Goal: Complete application form: Complete application form

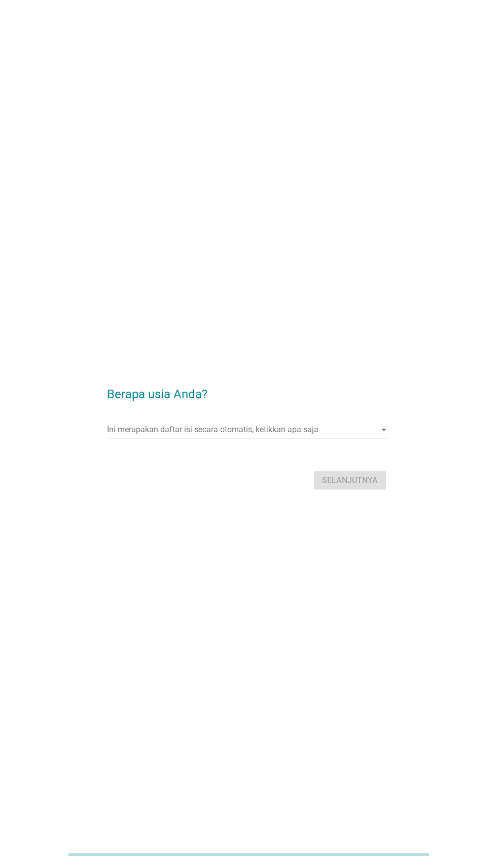
click at [239, 438] on input "Ini merupakan daftar isi secara otomatis, ketikkan apa saja" at bounding box center [241, 430] width 268 height 16
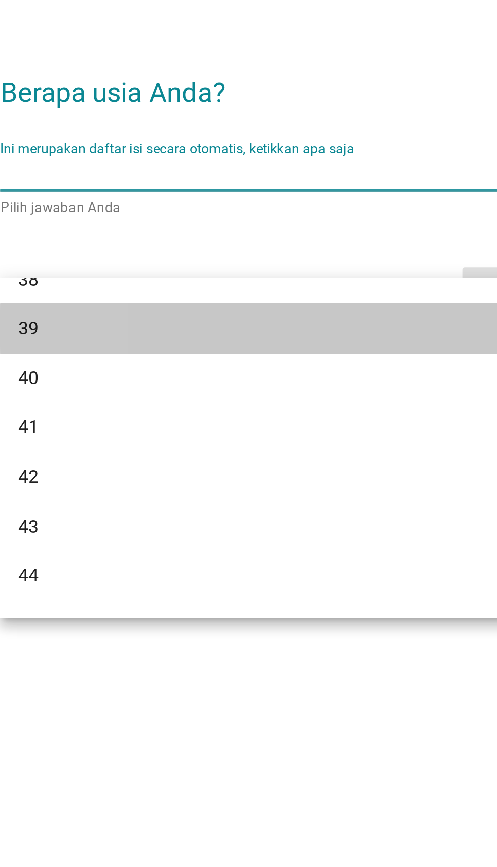
scroll to position [459, 0]
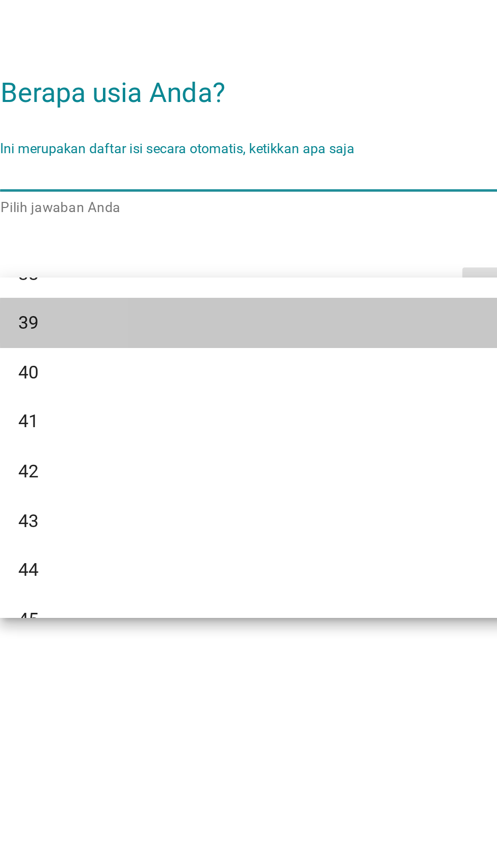
click at [141, 496] on div "39" at bounding box center [237, 497] width 244 height 12
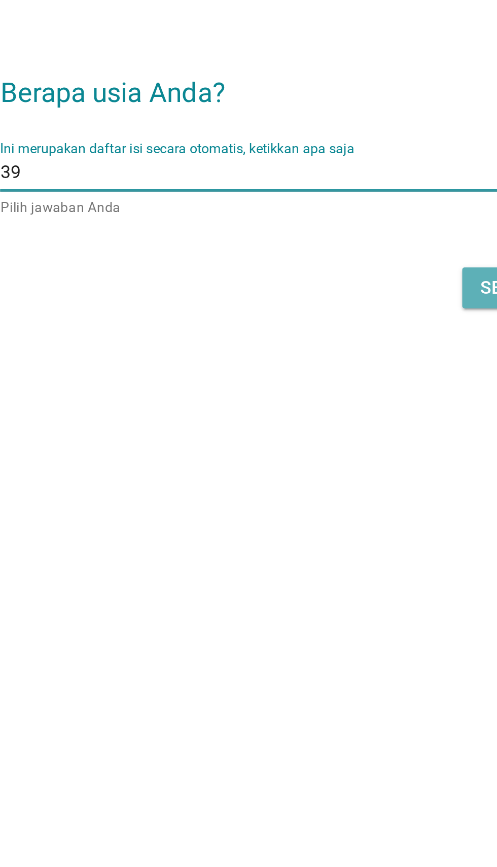
click at [319, 490] on button "Selanjutnya" at bounding box center [350, 481] width 72 height 18
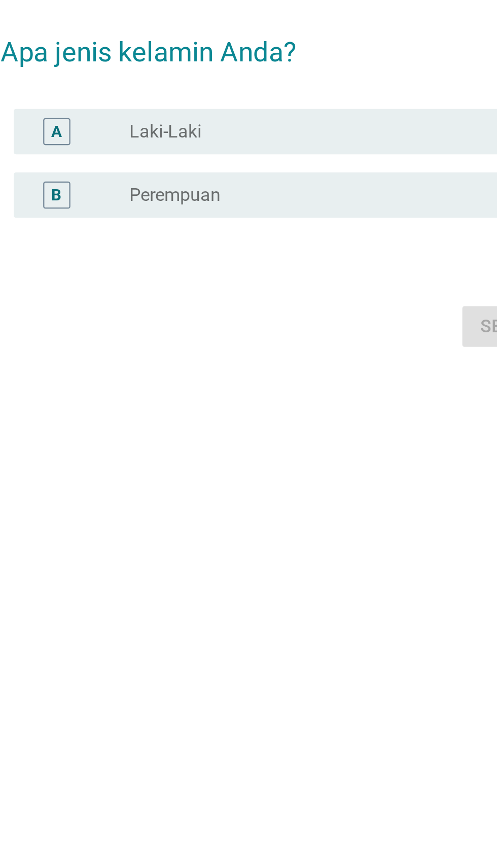
scroll to position [0, 0]
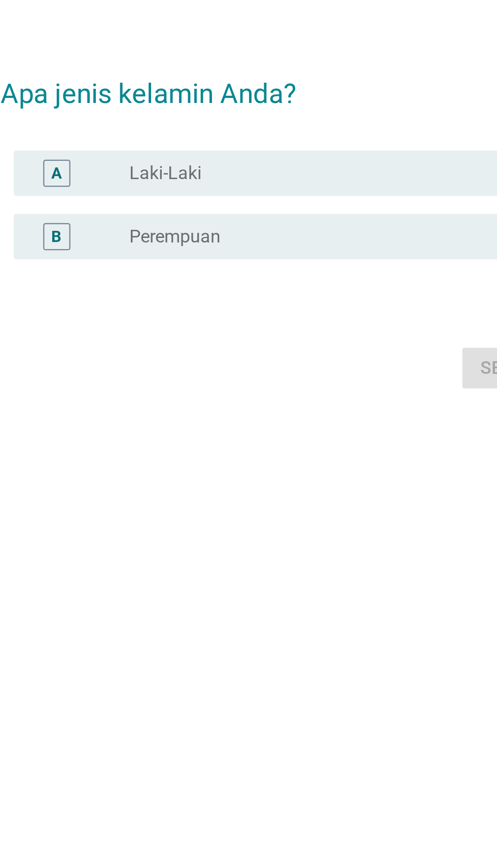
click at [233, 445] on div "radio_button_unchecked Perempuan" at bounding box center [269, 440] width 209 height 10
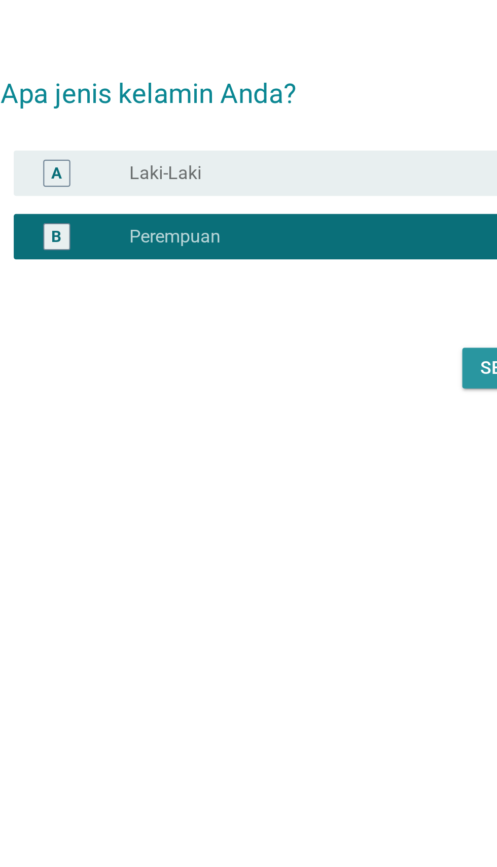
click at [315, 508] on button "Selanjutnya" at bounding box center [350, 499] width 72 height 18
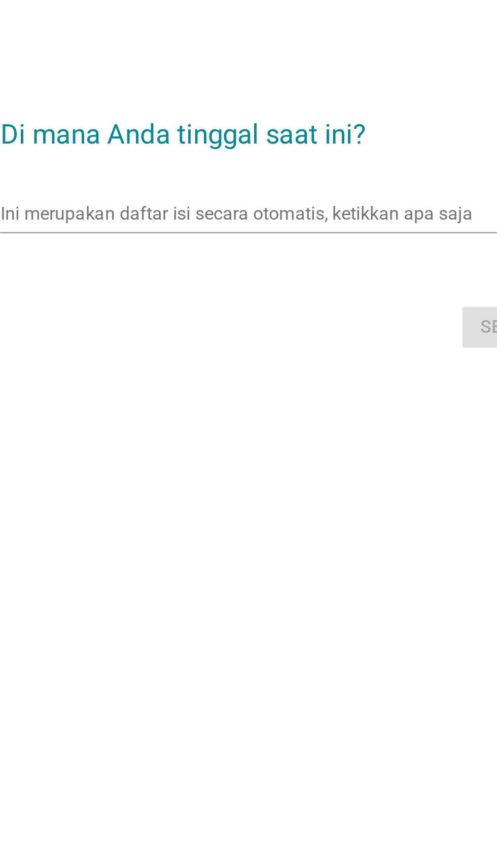
scroll to position [18, 0]
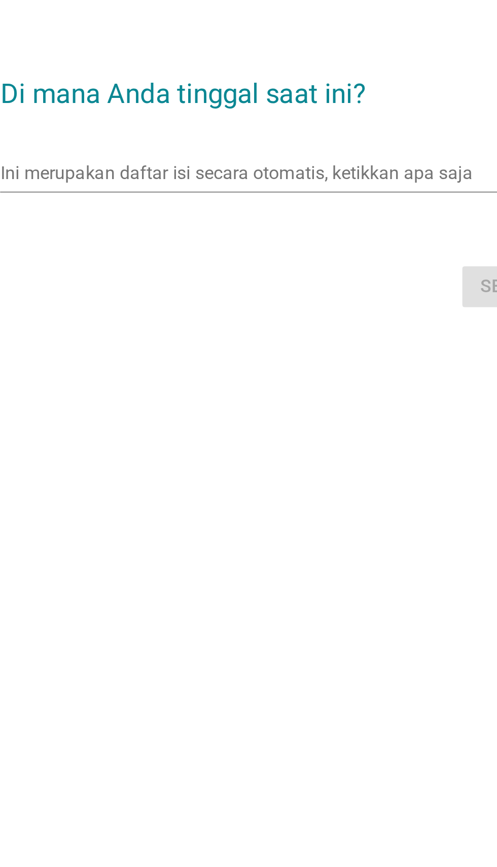
click at [234, 420] on input "Ini merupakan daftar isi secara otomatis, ketikkan apa saja" at bounding box center [241, 411] width 268 height 16
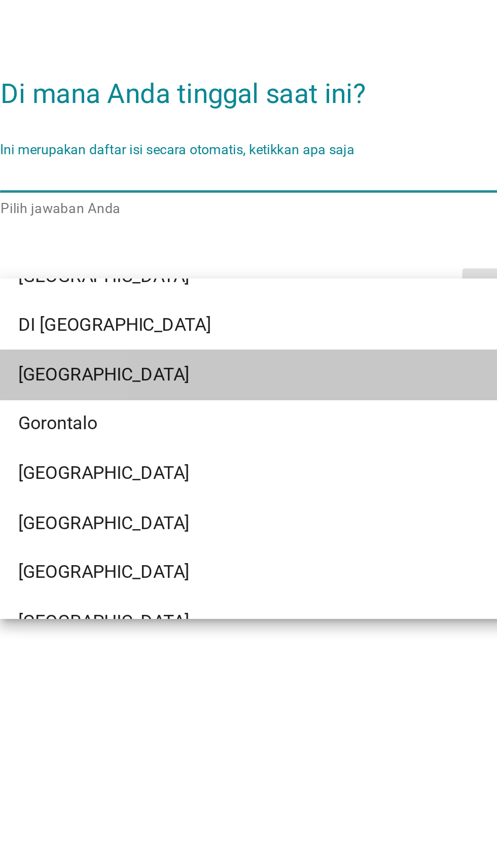
scroll to position [85, 0]
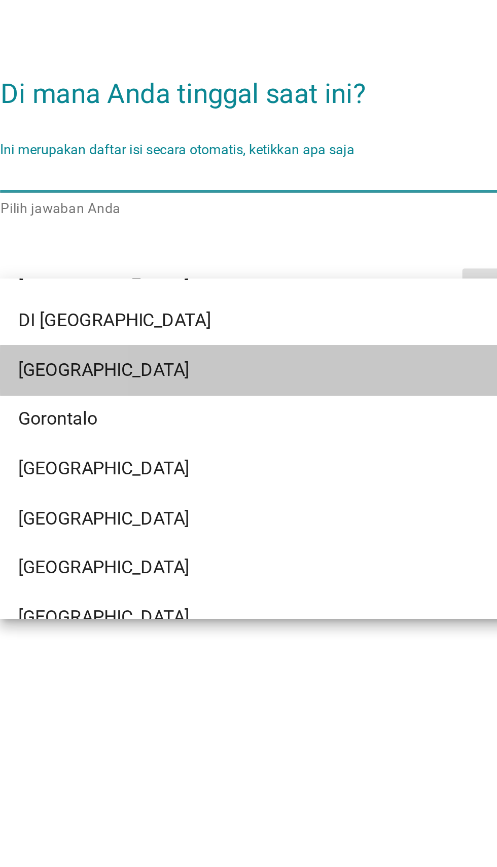
click at [156, 496] on div "[GEOGRAPHIC_DATA]" at bounding box center [237, 500] width 244 height 12
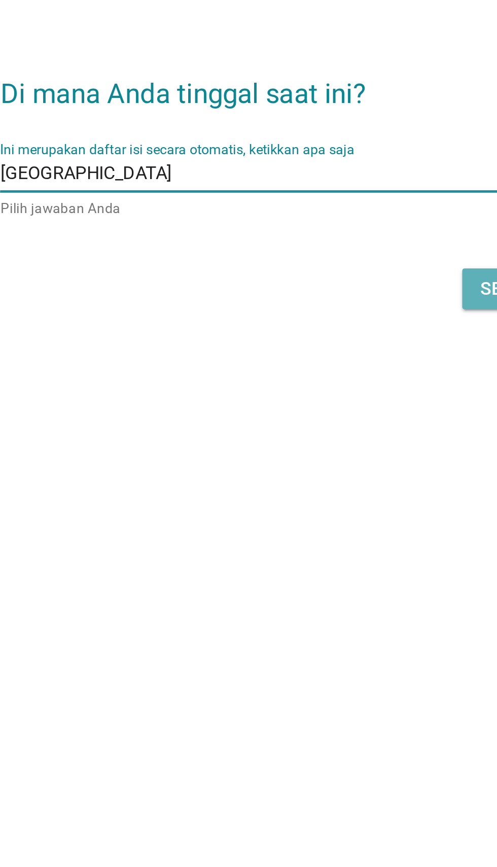
click at [320, 472] on button "Selanjutnya" at bounding box center [350, 463] width 72 height 18
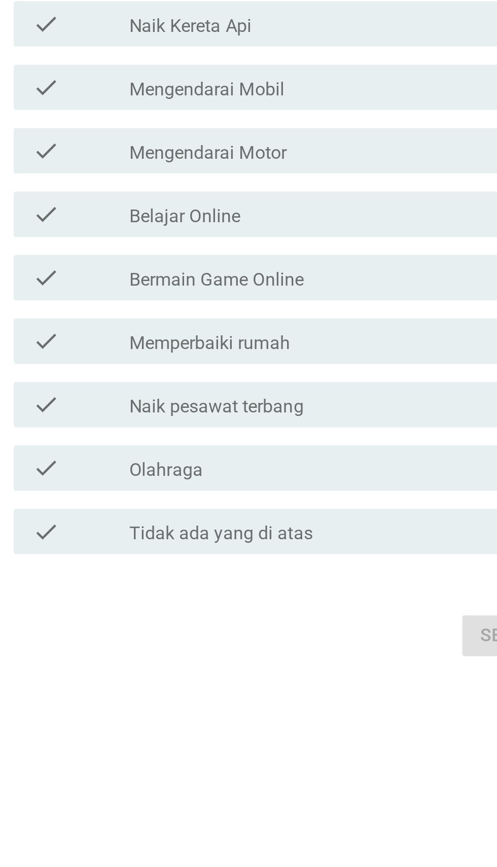
scroll to position [0, 0]
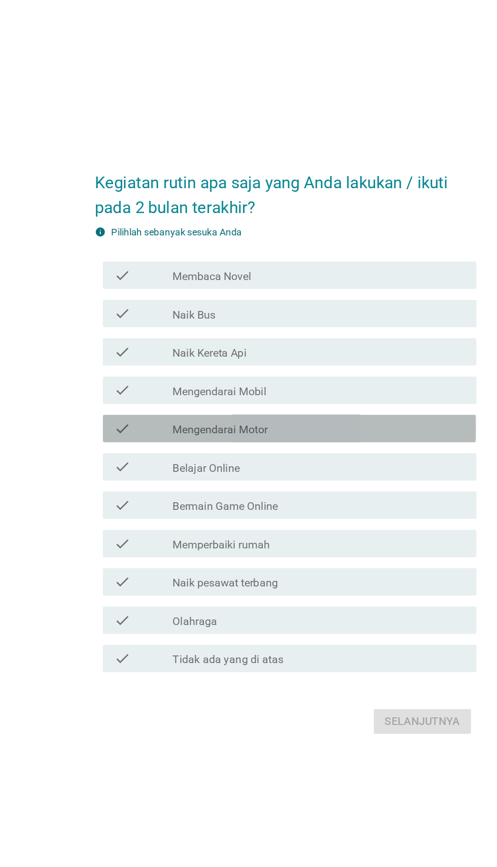
click at [234, 426] on label "Mengendarai Motor" at bounding box center [200, 420] width 71 height 10
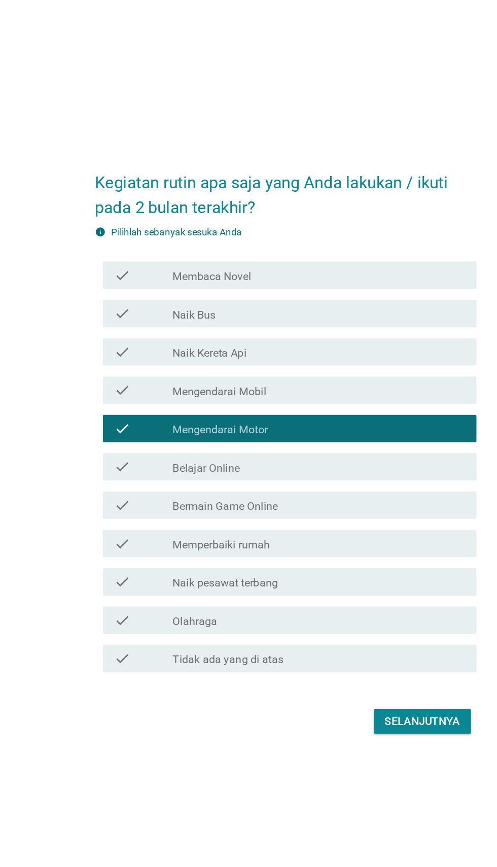
click at [246, 454] on div "check_box_outline_blank Belajar Online" at bounding box center [273, 448] width 217 height 12
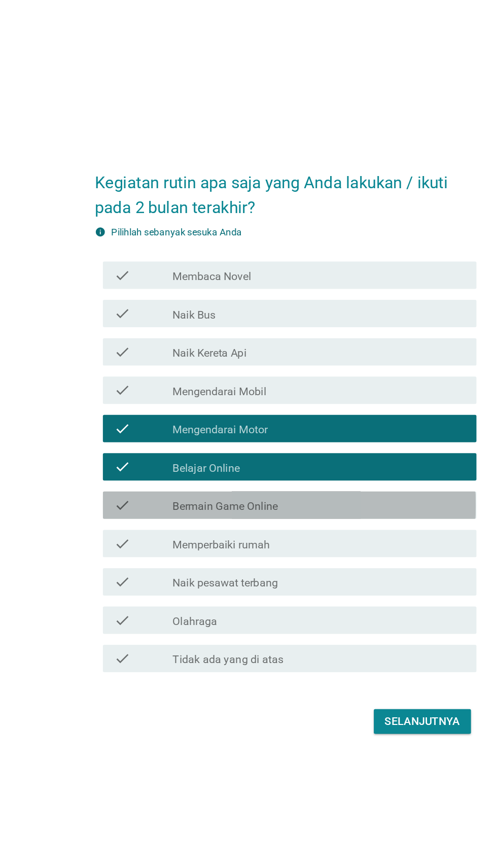
click at [243, 482] on label "Bermain Game Online" at bounding box center [204, 477] width 78 height 10
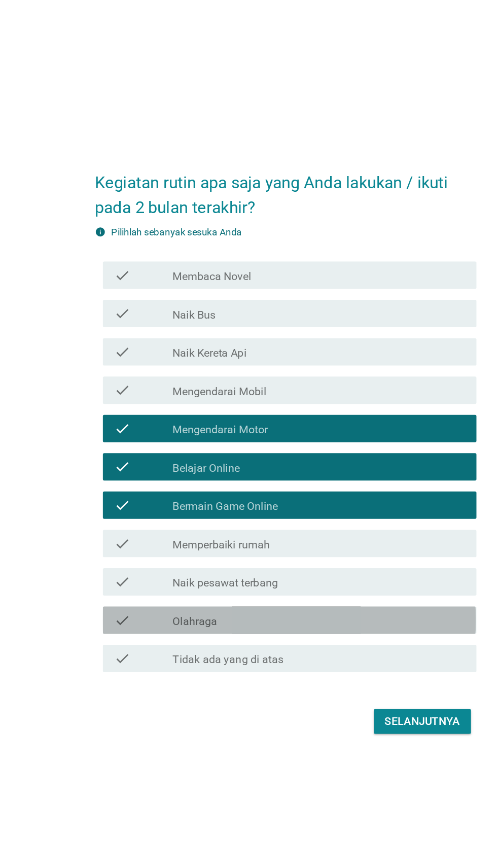
click at [250, 568] on div "check_box_outline_blank Olahraga" at bounding box center [273, 562] width 217 height 12
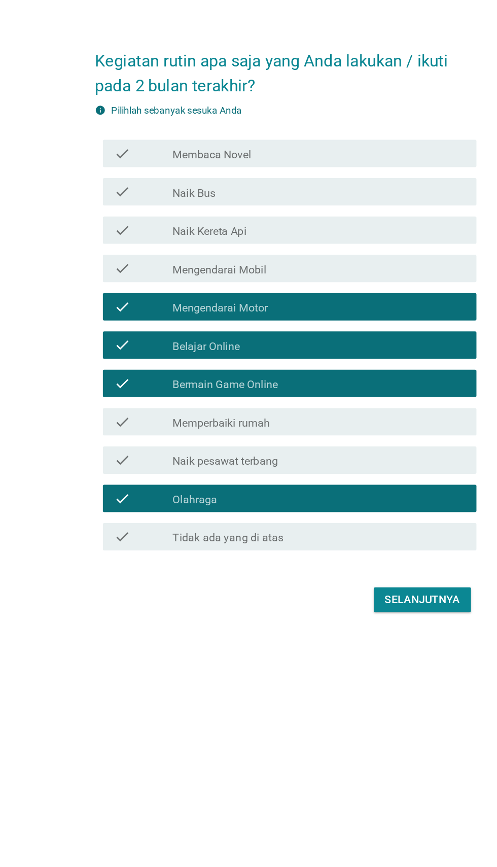
scroll to position [25, 0]
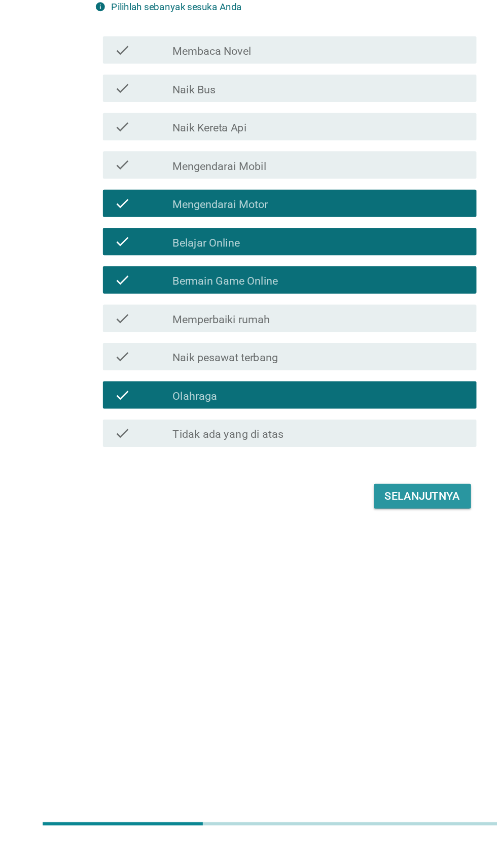
click at [357, 618] on div "Selanjutnya" at bounding box center [350, 612] width 56 height 12
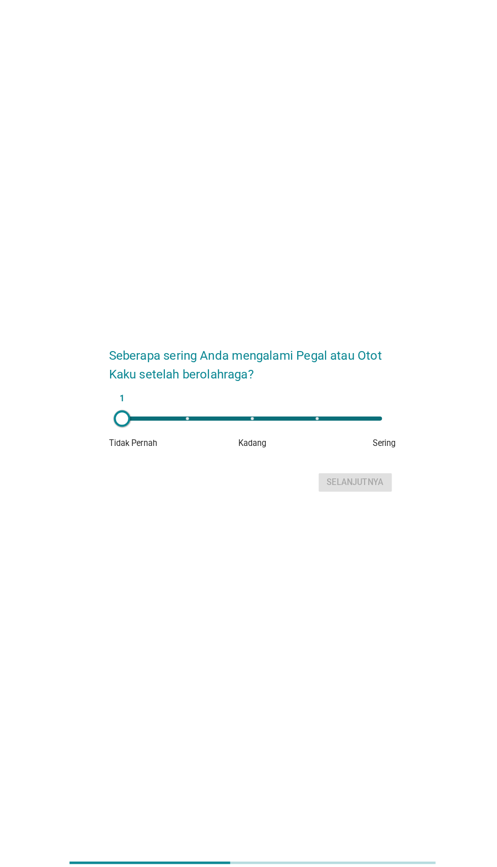
scroll to position [19, 0]
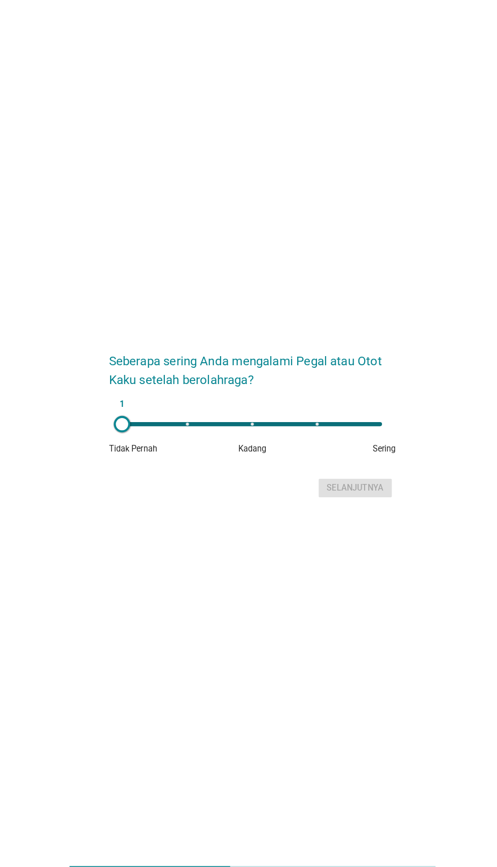
click at [258, 420] on div "1" at bounding box center [248, 418] width 256 height 4
type input "3"
click at [365, 487] on div "Selanjutnya" at bounding box center [350, 481] width 56 height 12
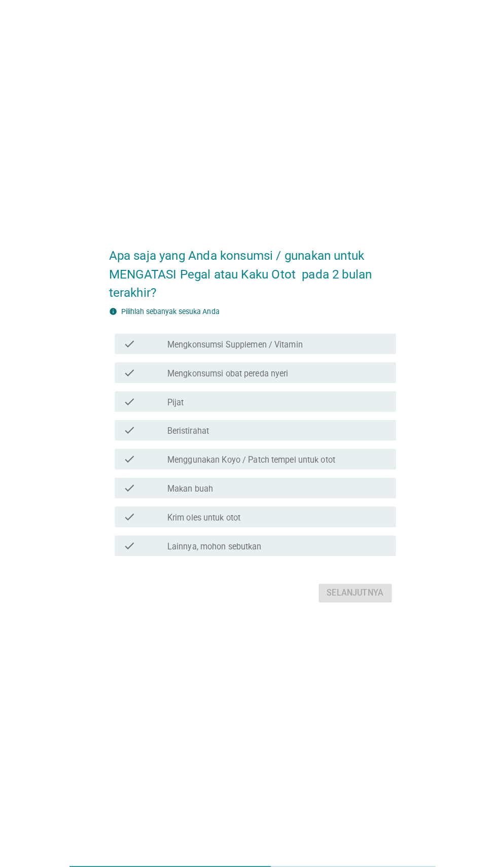
scroll to position [0, 0]
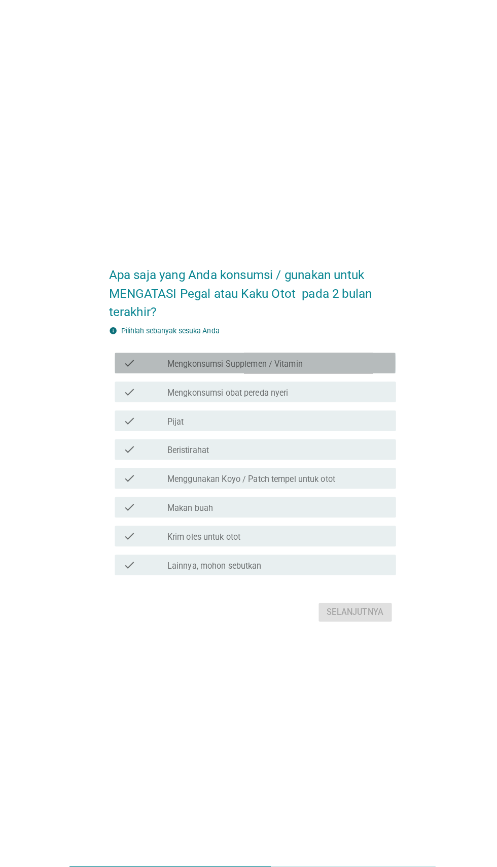
click at [255, 364] on label "Mengkonsumsi Supplemen / Vitamin" at bounding box center [231, 359] width 133 height 10
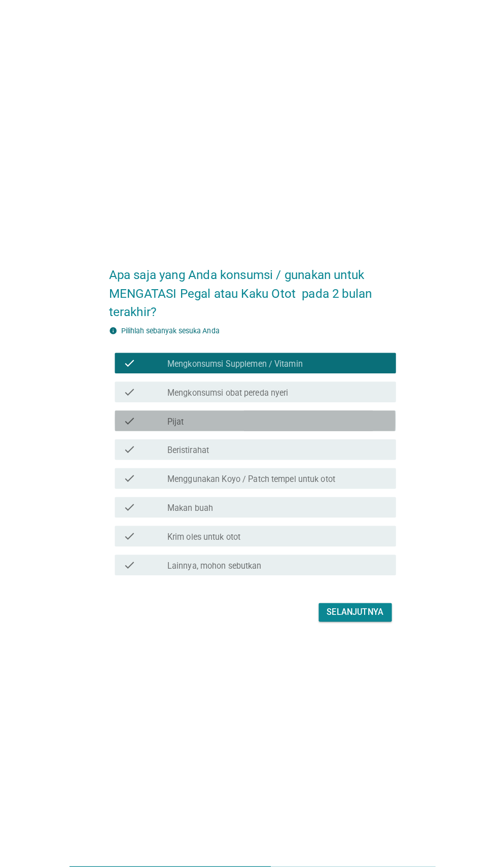
click at [254, 421] on div "check_box_outline_blank Pijat" at bounding box center [273, 414] width 217 height 12
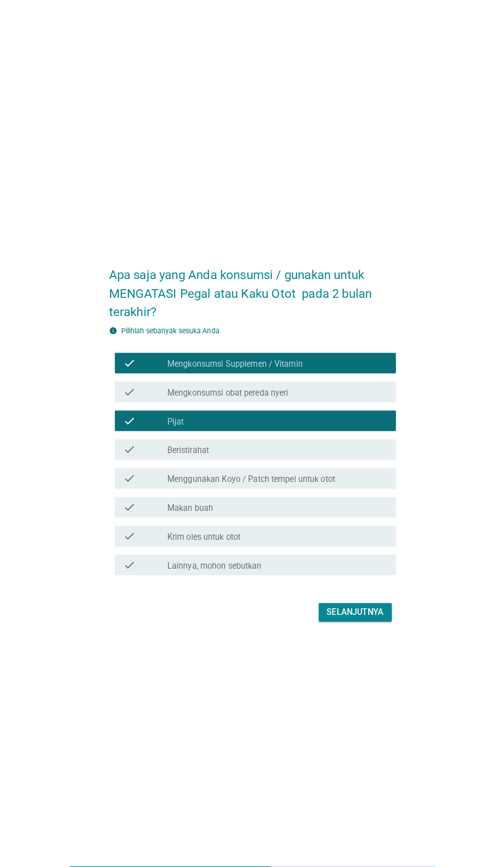
click at [253, 449] on div "check_box_outline_blank Beristirahat" at bounding box center [273, 443] width 217 height 12
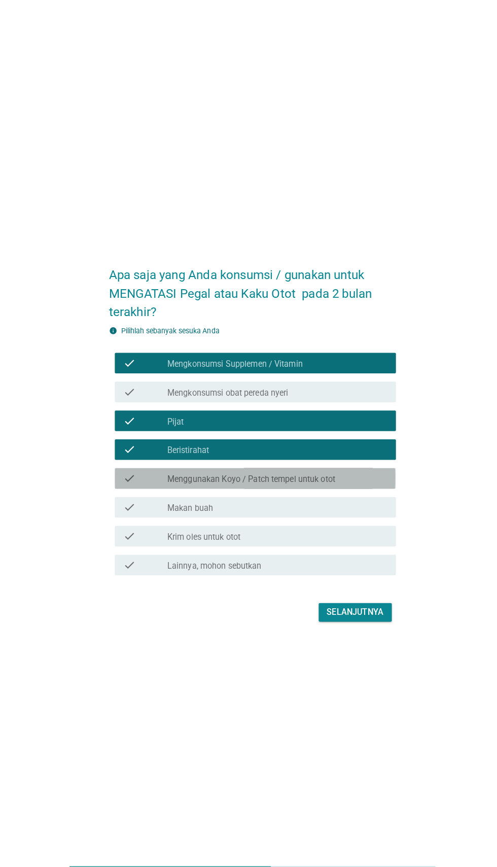
click at [280, 477] on label "Menggunakan Koyo / Patch tempel untuk otot" at bounding box center [247, 472] width 165 height 10
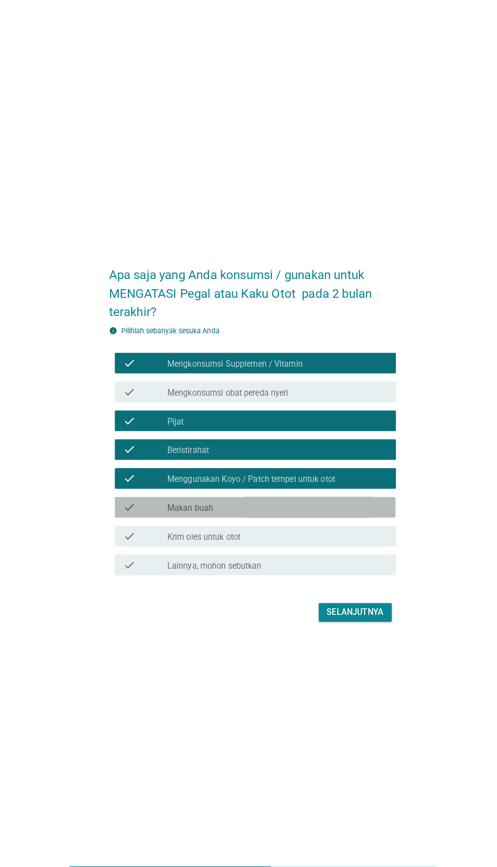
click at [254, 510] on div "check check_box_outline_blank Makan buah" at bounding box center [251, 500] width 276 height 20
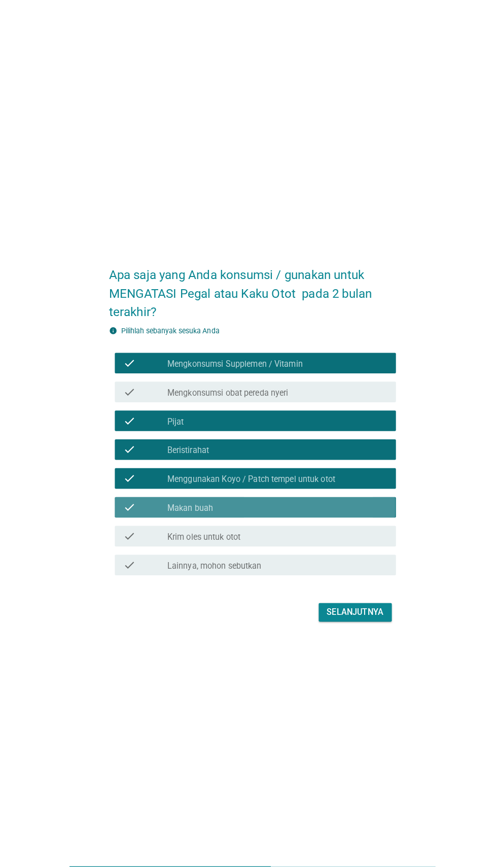
click at [252, 506] on div "check_box_outline_blank Makan buah" at bounding box center [273, 500] width 217 height 12
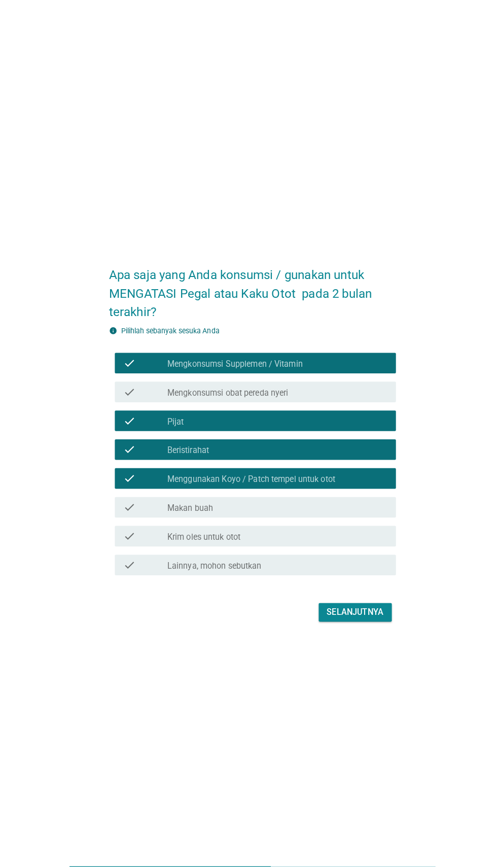
click at [230, 534] on label "Krim oles untuk otot" at bounding box center [201, 529] width 72 height 10
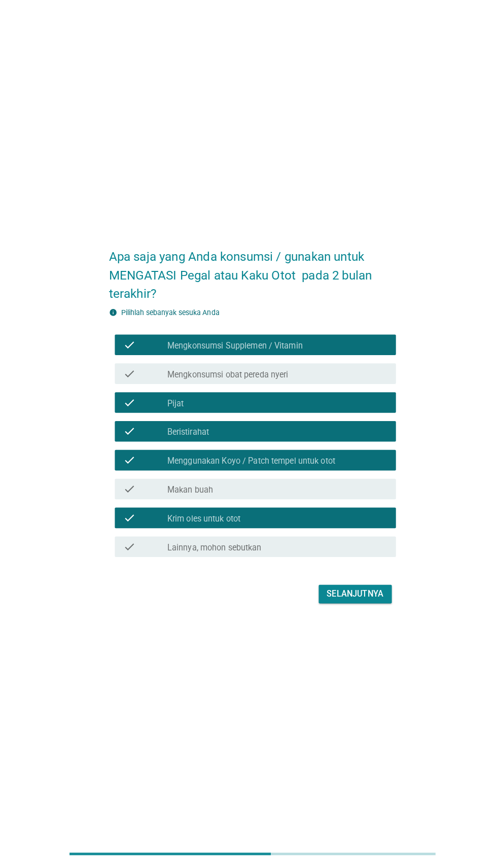
scroll to position [25, 0]
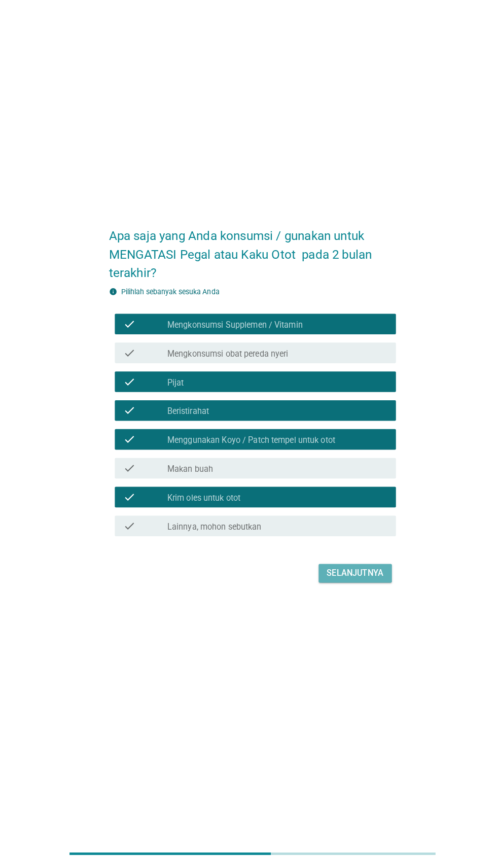
click at [365, 584] on div "Selanjutnya" at bounding box center [350, 578] width 56 height 12
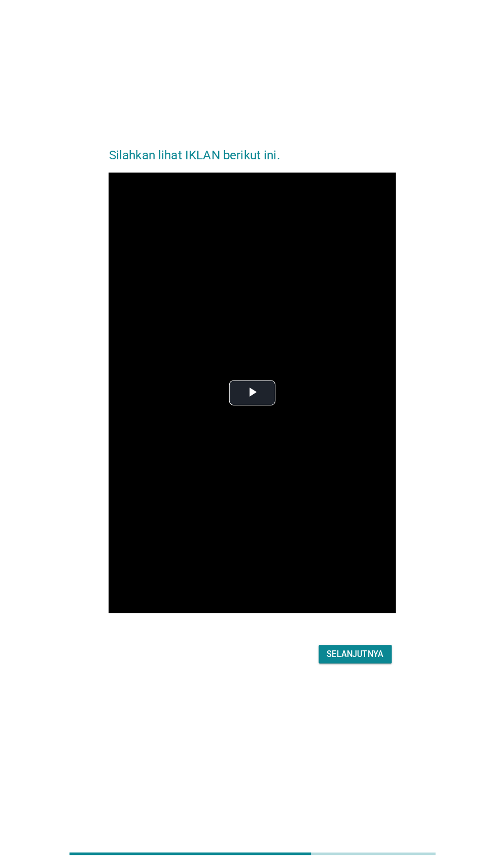
scroll to position [0, 0]
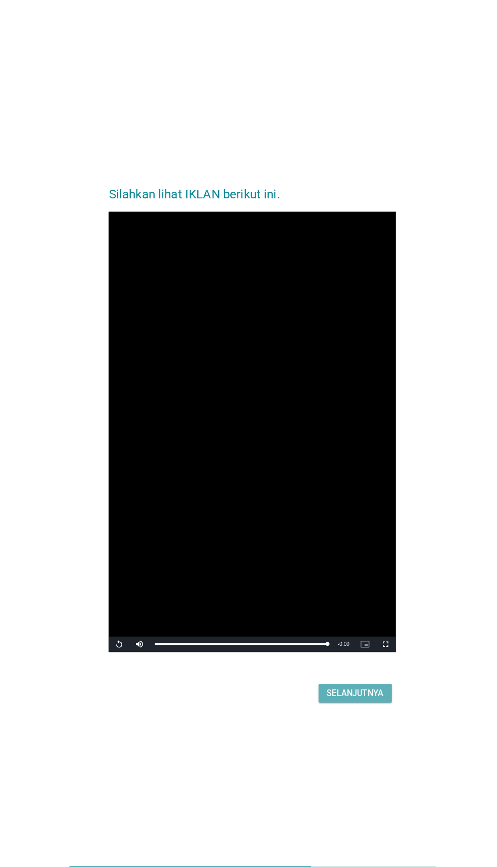
click at [360, 689] on div "Selanjutnya" at bounding box center [350, 683] width 56 height 12
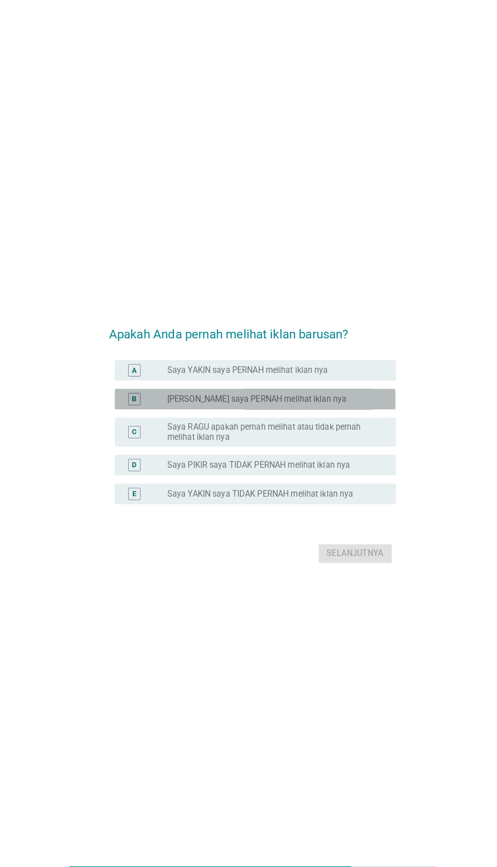
click at [126, 399] on div "B" at bounding box center [132, 393] width 22 height 12
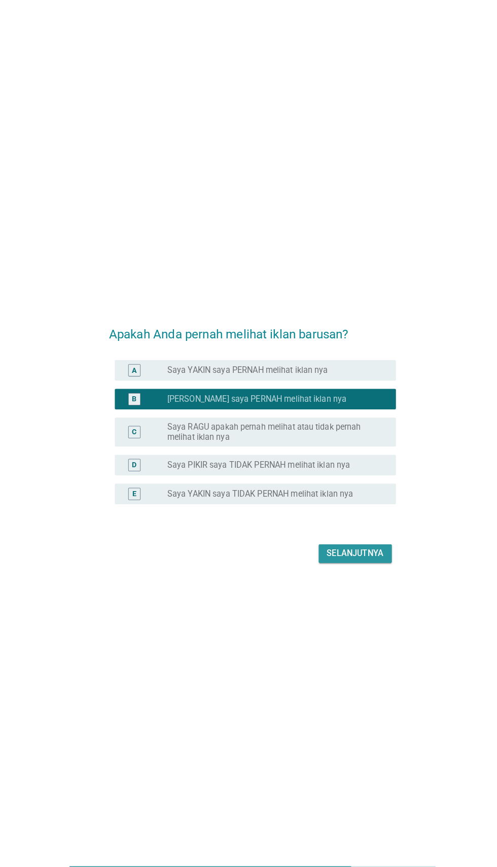
click at [341, 551] on div "Selanjutnya" at bounding box center [350, 545] width 56 height 12
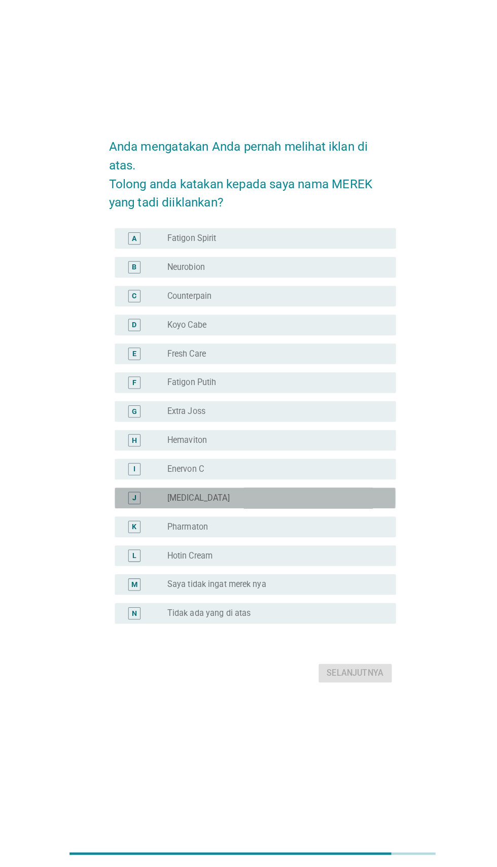
scroll to position [25, 0]
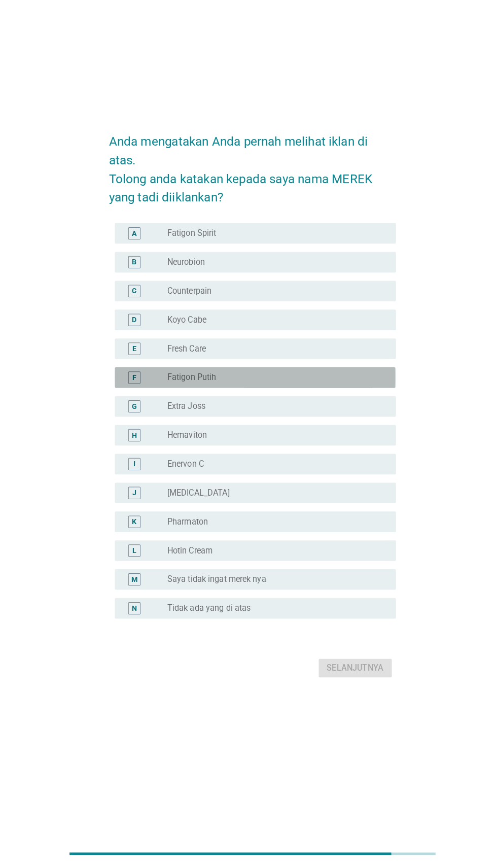
click at [132, 391] on div "F" at bounding box center [132, 385] width 4 height 11
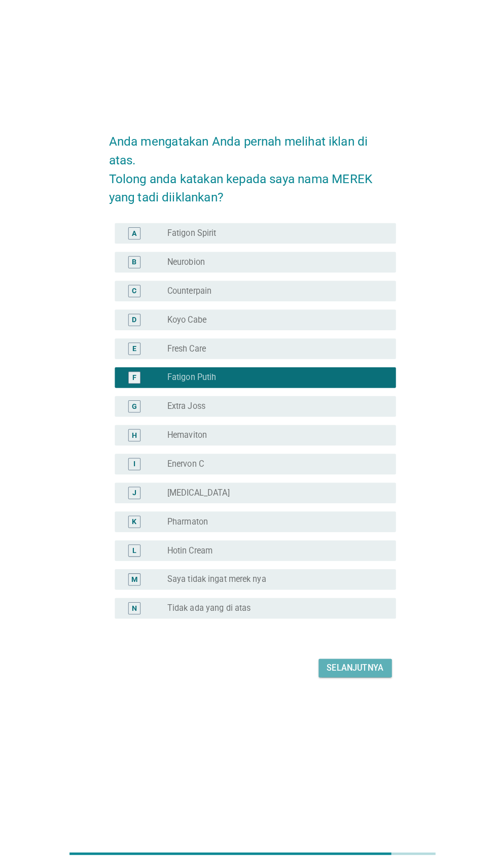
click at [365, 678] on div "Selanjutnya" at bounding box center [350, 672] width 56 height 12
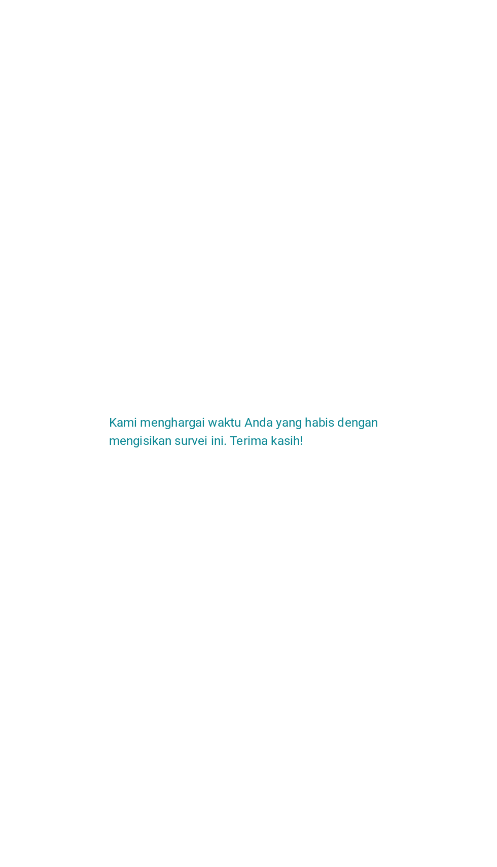
scroll to position [20, 0]
